Goal: Transaction & Acquisition: Purchase product/service

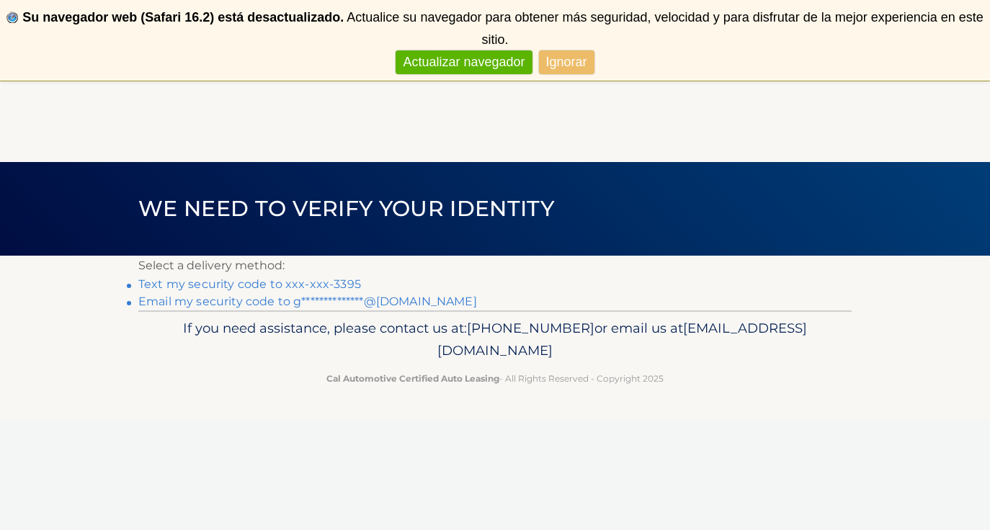
click at [323, 285] on link "Text my security code to xxx-xxx-3395" at bounding box center [249, 284] width 223 height 14
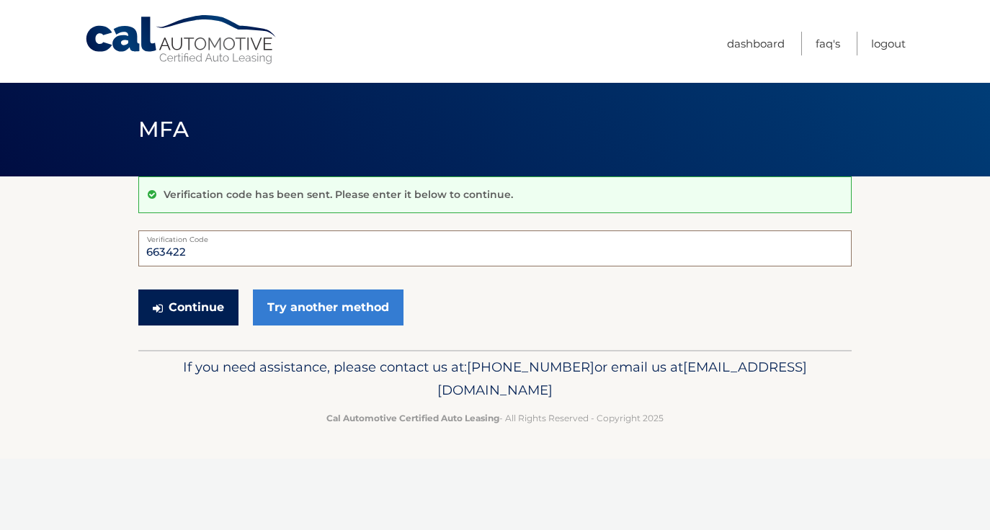
type input "663422"
click at [218, 311] on button "Continue" at bounding box center [188, 308] width 100 height 36
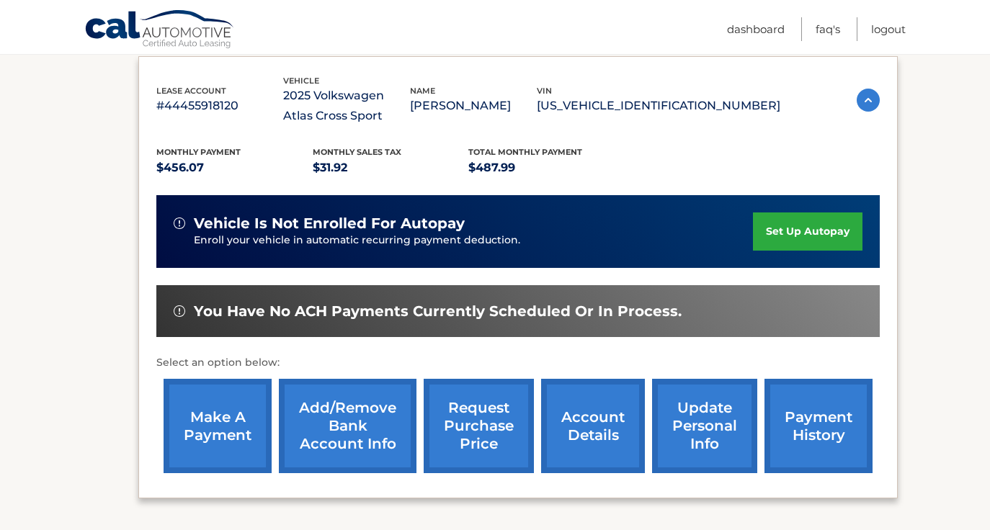
scroll to position [232, 0]
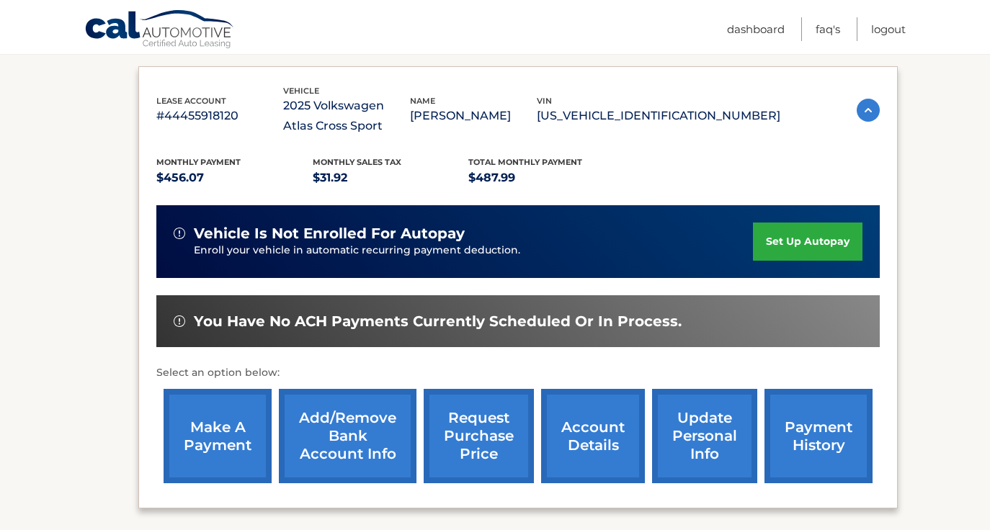
click at [217, 415] on link "make a payment" at bounding box center [218, 436] width 108 height 94
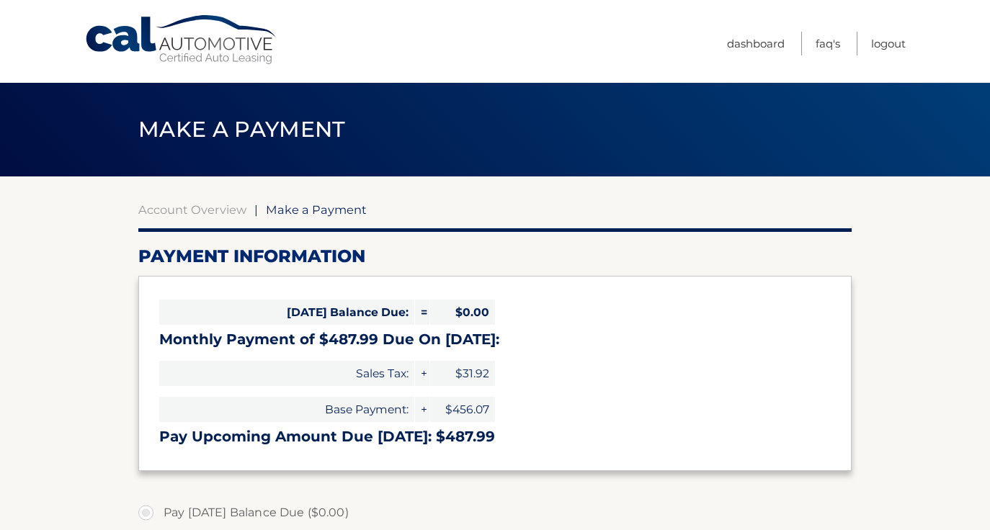
select select "ZTFkYTk4ZWMtYzg3MC00ZDI3LWFlYmItZTMyYTc0YjY5NmI4"
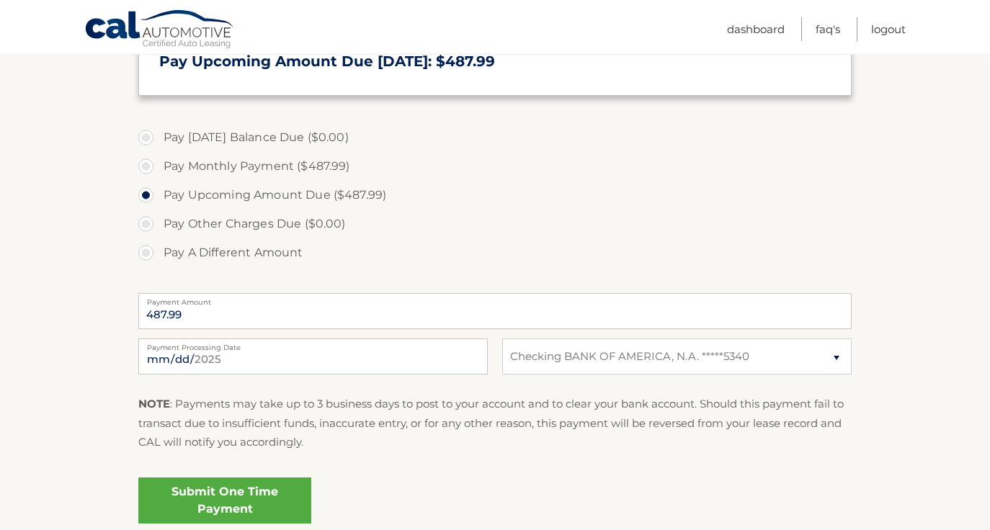
scroll to position [401, 0]
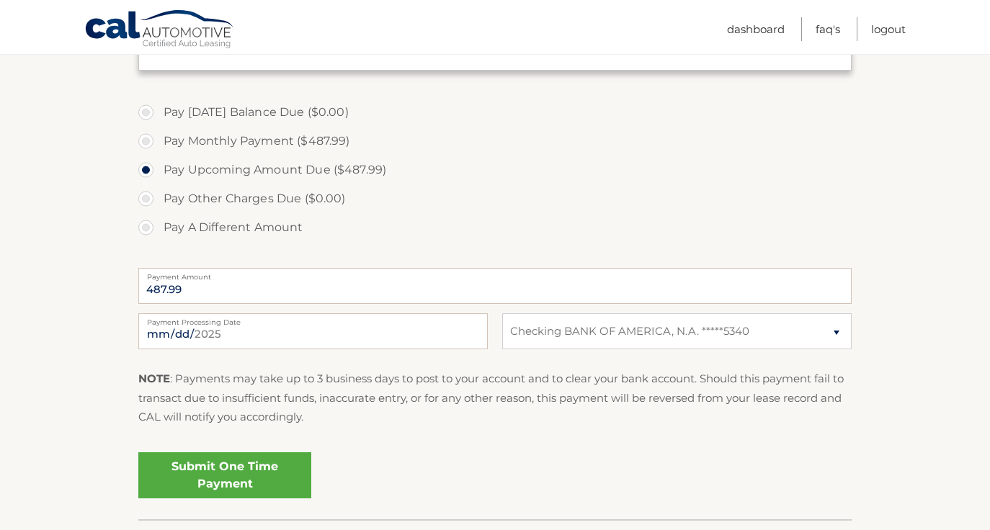
click at [211, 470] on link "Submit One Time Payment" at bounding box center [224, 476] width 173 height 46
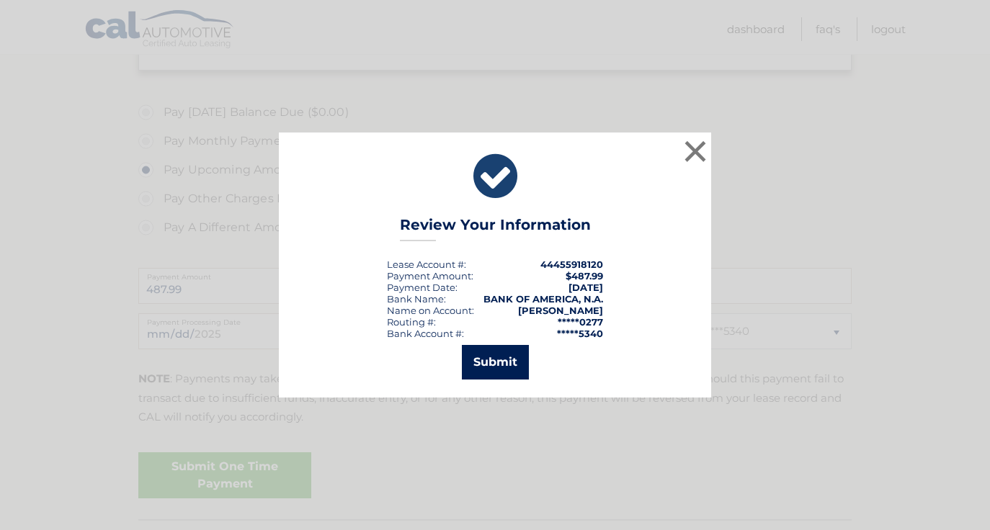
click at [474, 361] on button "Submit" at bounding box center [495, 362] width 67 height 35
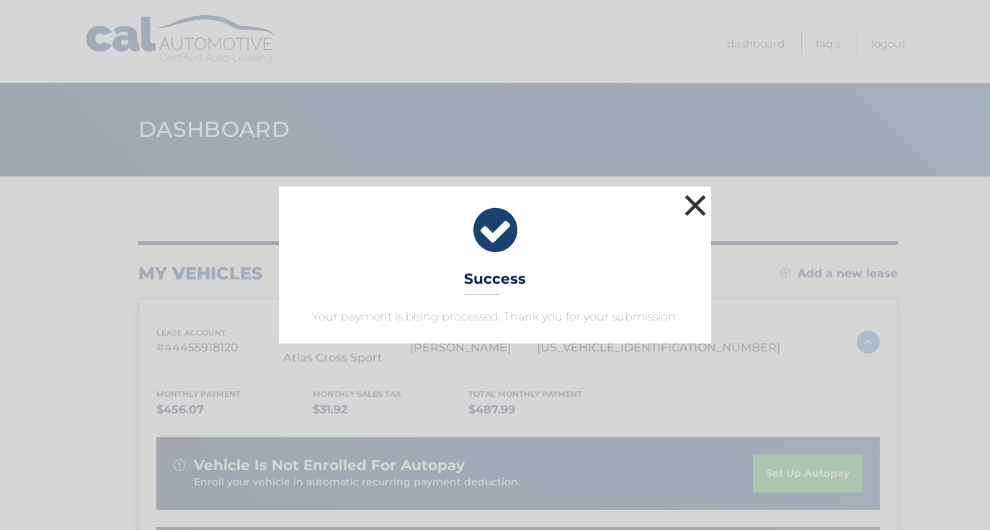
click at [698, 196] on button "×" at bounding box center [695, 205] width 29 height 29
